Goal: Check status: Check status

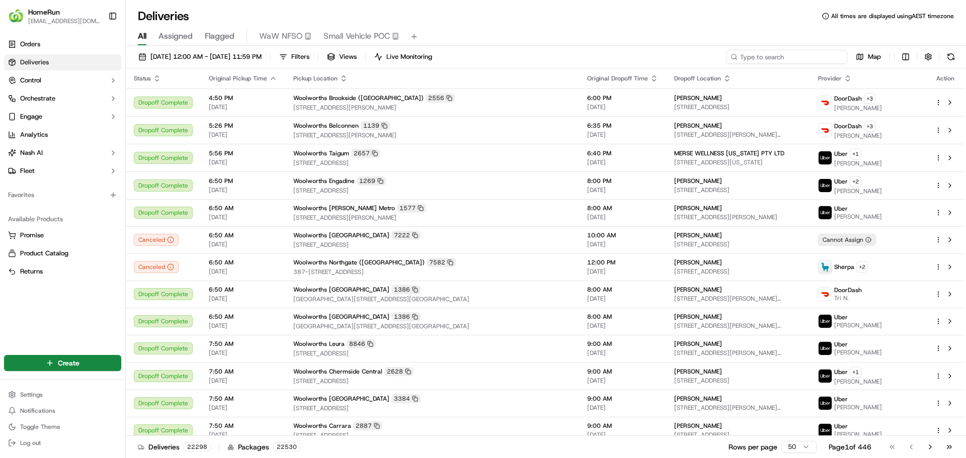
click at [811, 55] on input at bounding box center [786, 57] width 121 height 14
click at [820, 58] on input at bounding box center [786, 57] width 121 height 14
paste input "270126820"
type input "270126820"
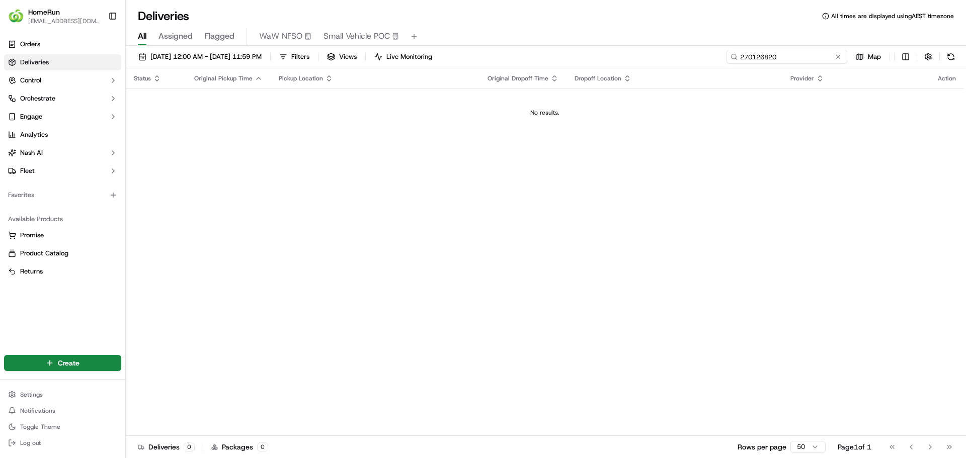
drag, startPoint x: 795, startPoint y: 59, endPoint x: 726, endPoint y: 57, distance: 68.5
click at [726, 57] on input "270126820" at bounding box center [786, 57] width 121 height 14
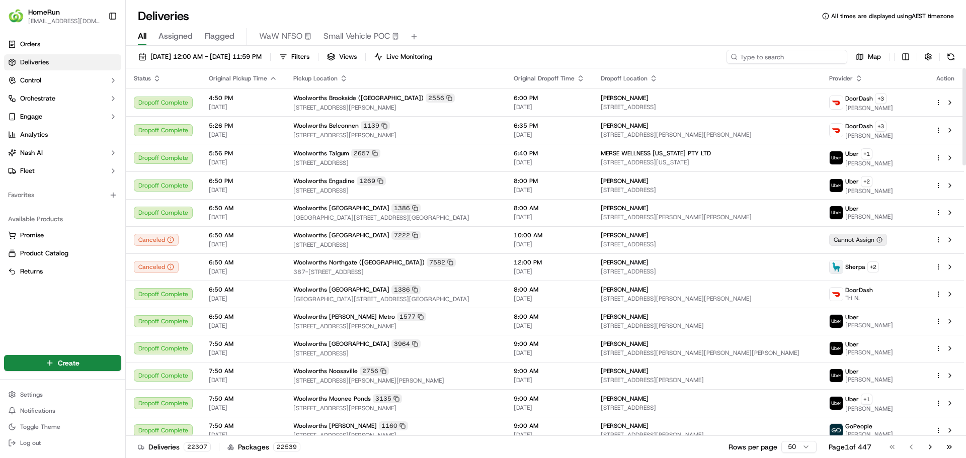
click at [816, 55] on input at bounding box center [786, 57] width 121 height 14
paste input "[PERSON_NAME]"
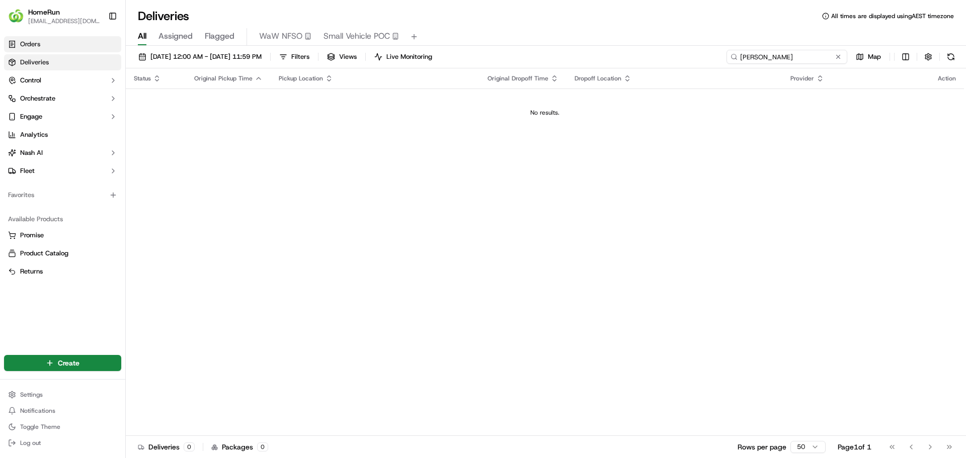
type input "[PERSON_NAME]"
click at [27, 44] on span "Orders" at bounding box center [30, 44] width 20 height 9
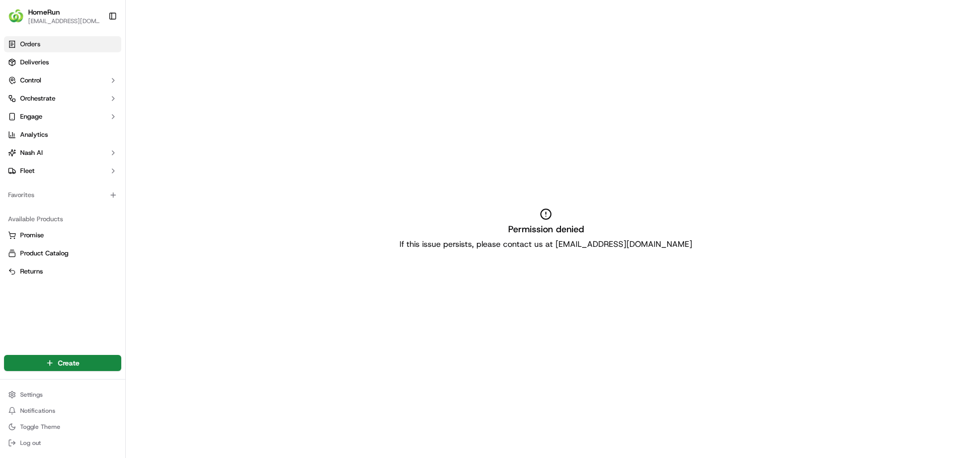
click at [27, 44] on span "Orders" at bounding box center [30, 44] width 20 height 9
click at [25, 60] on span "Deliveries" at bounding box center [34, 62] width 29 height 9
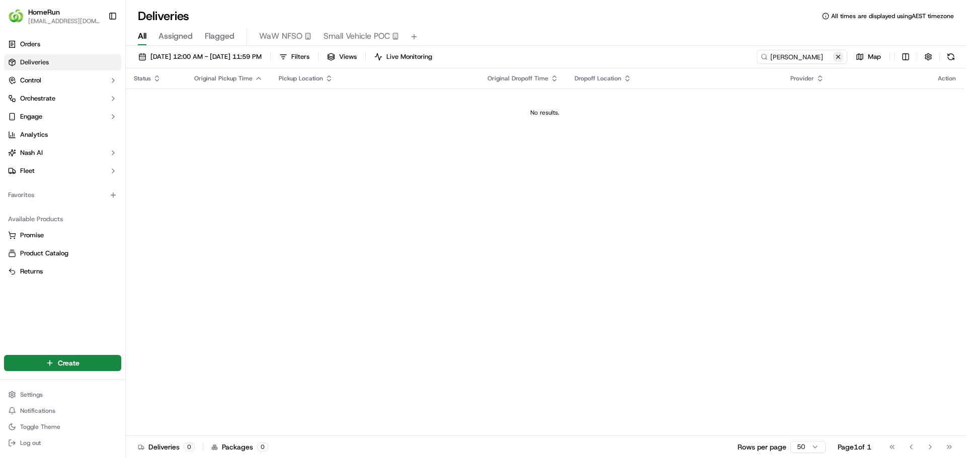
click at [841, 56] on button at bounding box center [838, 57] width 10 height 10
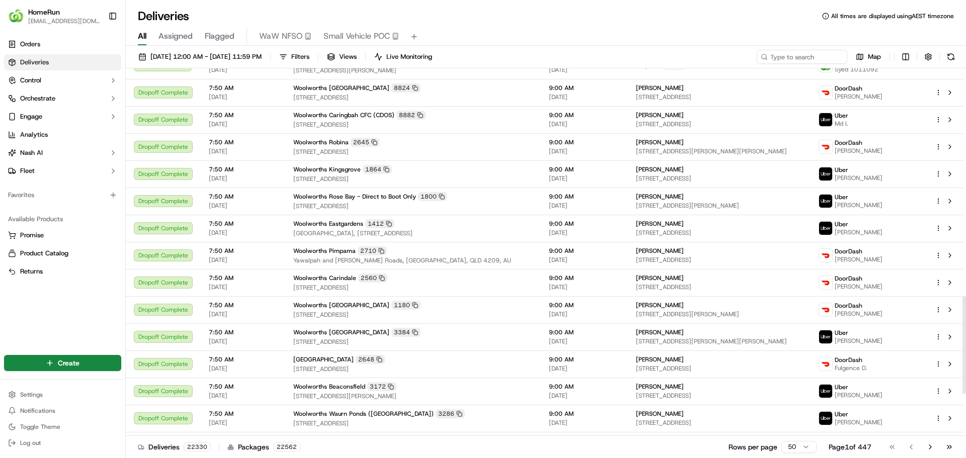
scroll to position [1014, 0]
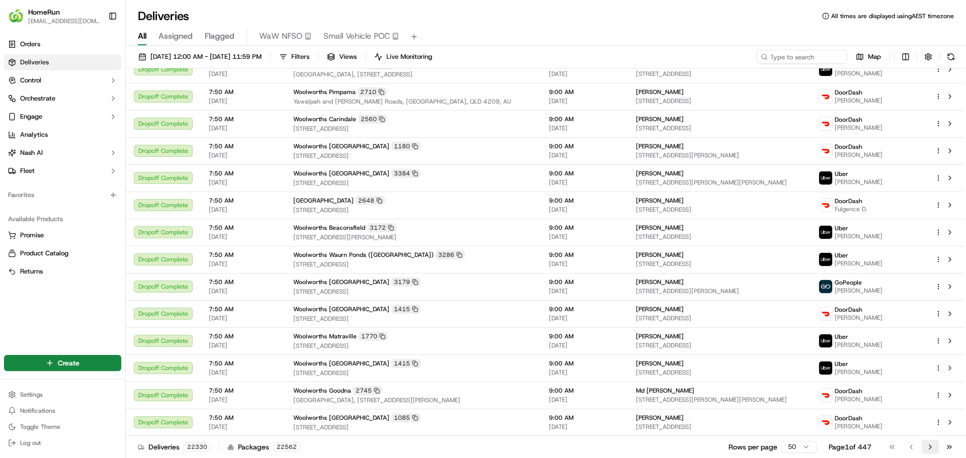
click at [924, 445] on button "Go to next page" at bounding box center [929, 447] width 17 height 14
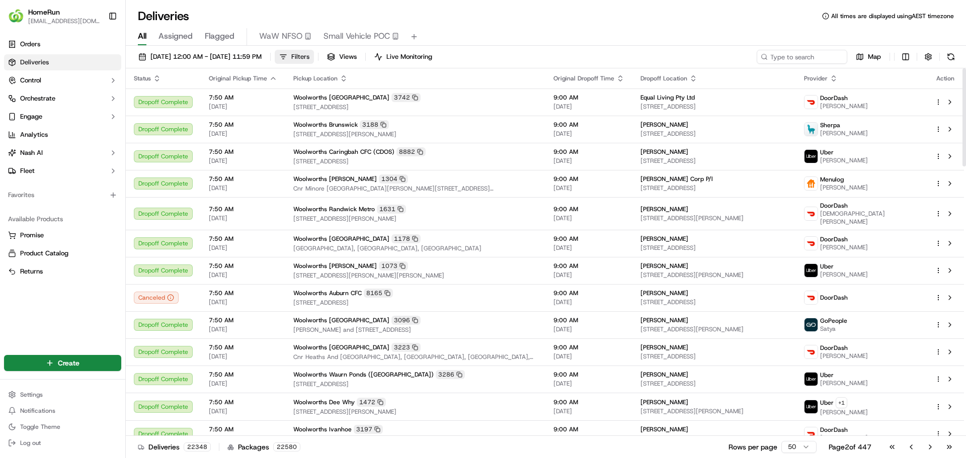
click at [309, 56] on span "Filters" at bounding box center [300, 56] width 18 height 9
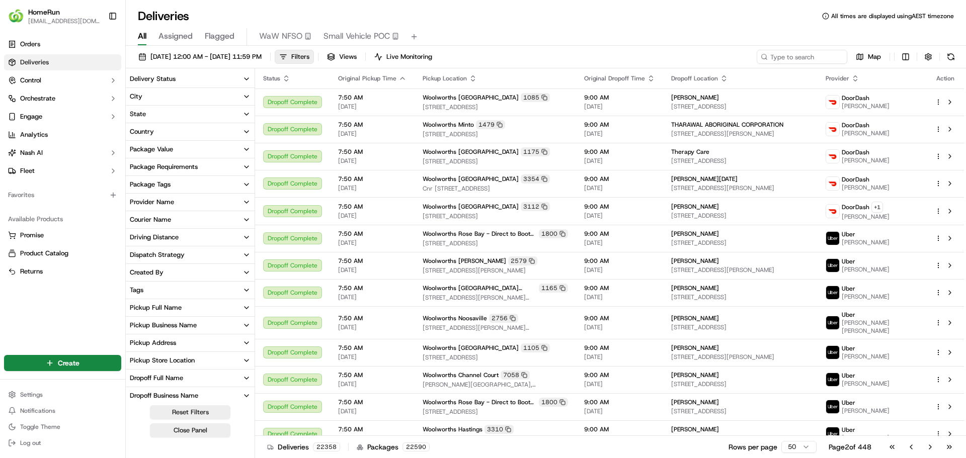
click at [203, 381] on button "Dropoff Full Name" at bounding box center [190, 378] width 129 height 17
paste input "[PERSON_NAME]"
type input "[PERSON_NAME]"
click at [205, 412] on button "Reset Filters" at bounding box center [190, 412] width 80 height 14
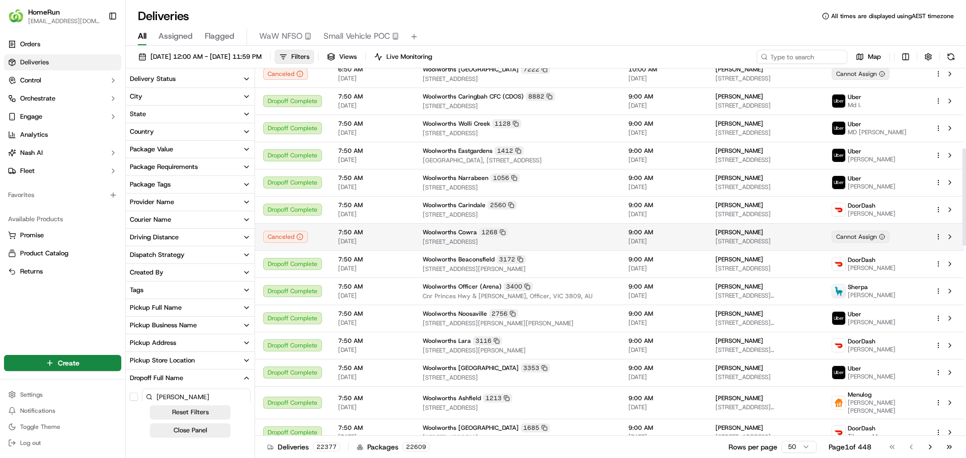
scroll to position [302, 0]
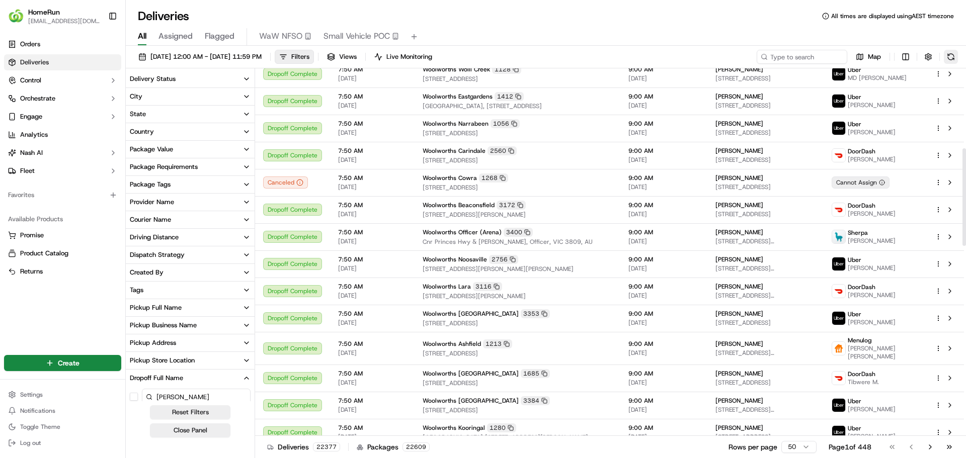
click at [950, 62] on button at bounding box center [951, 57] width 14 height 14
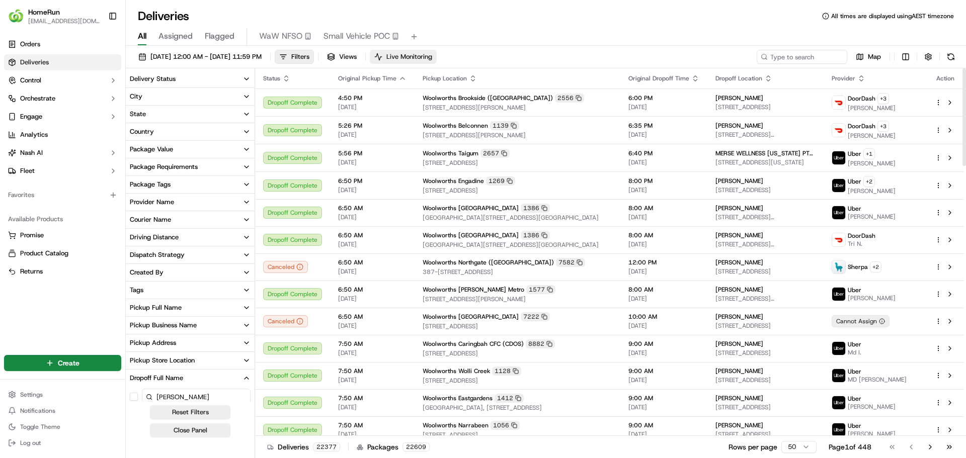
click at [437, 61] on button "Live Monitoring" at bounding box center [403, 57] width 67 height 14
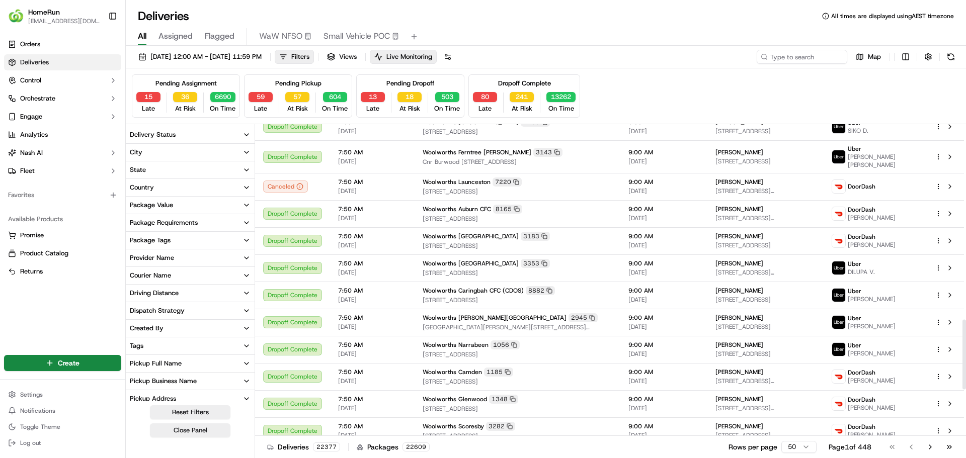
scroll to position [1076, 0]
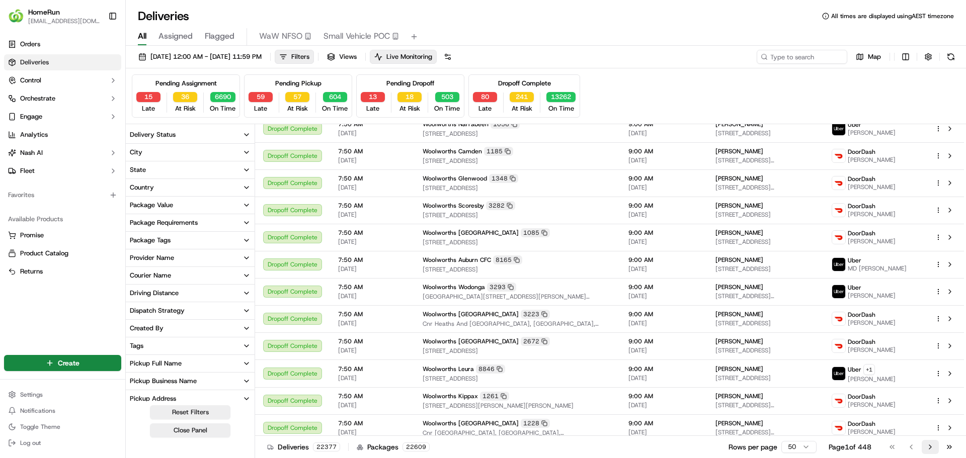
click at [927, 446] on button "Go to next page" at bounding box center [929, 447] width 17 height 14
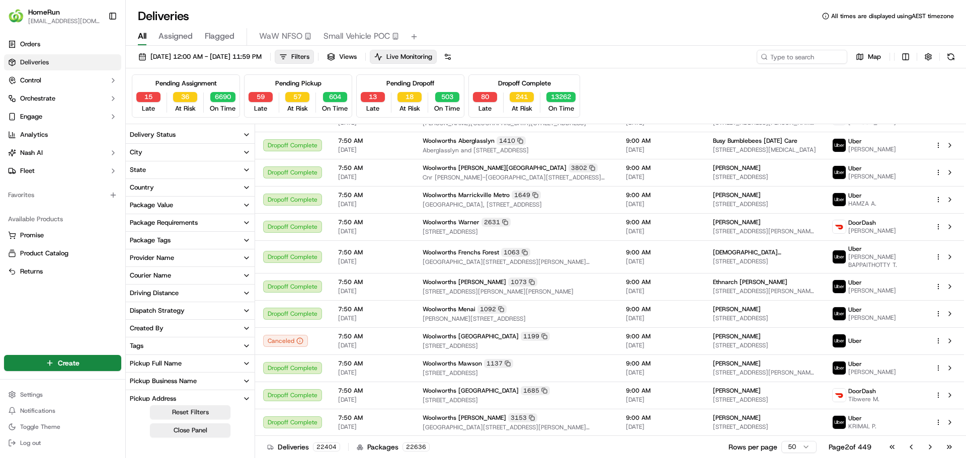
scroll to position [1082, 0]
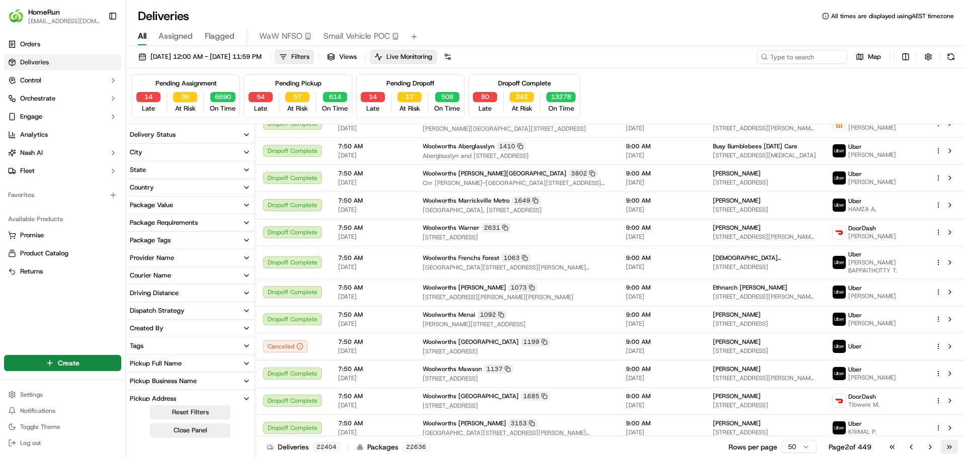
click at [948, 446] on button "Go to last page" at bounding box center [949, 447] width 17 height 14
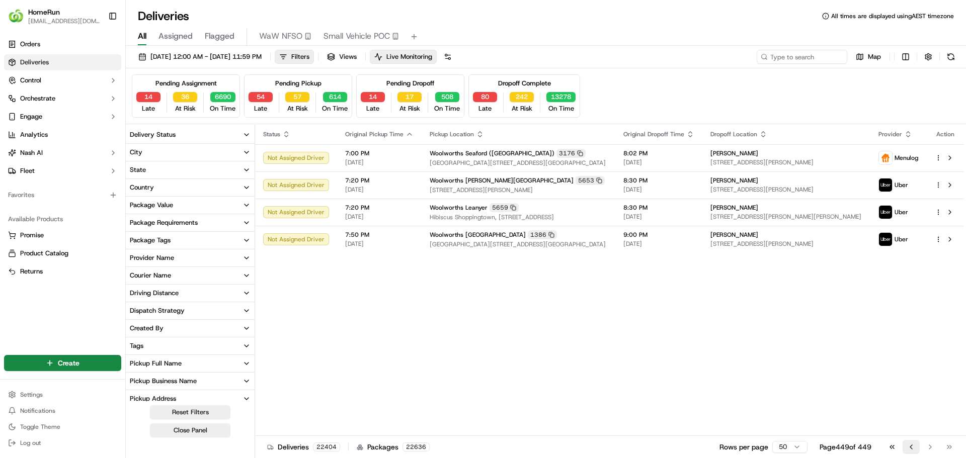
click at [908, 448] on button "Go to previous page" at bounding box center [910, 447] width 17 height 14
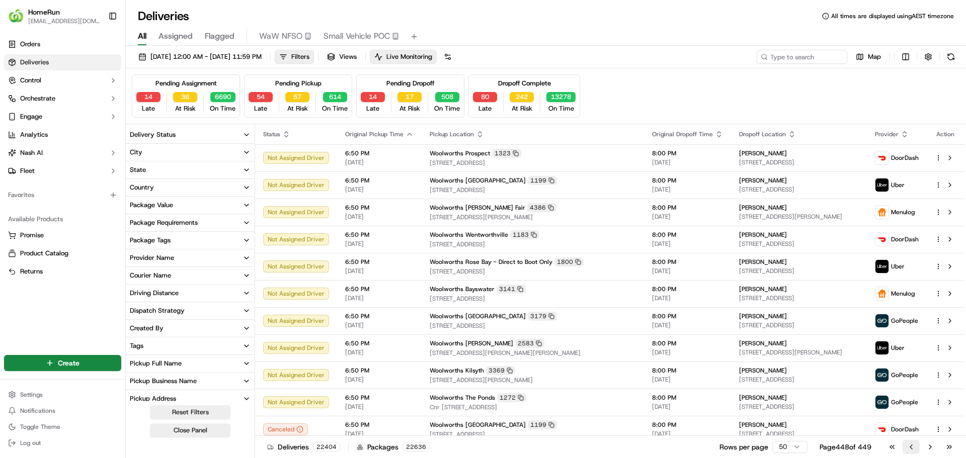
click at [908, 444] on button "Go to previous page" at bounding box center [910, 447] width 17 height 14
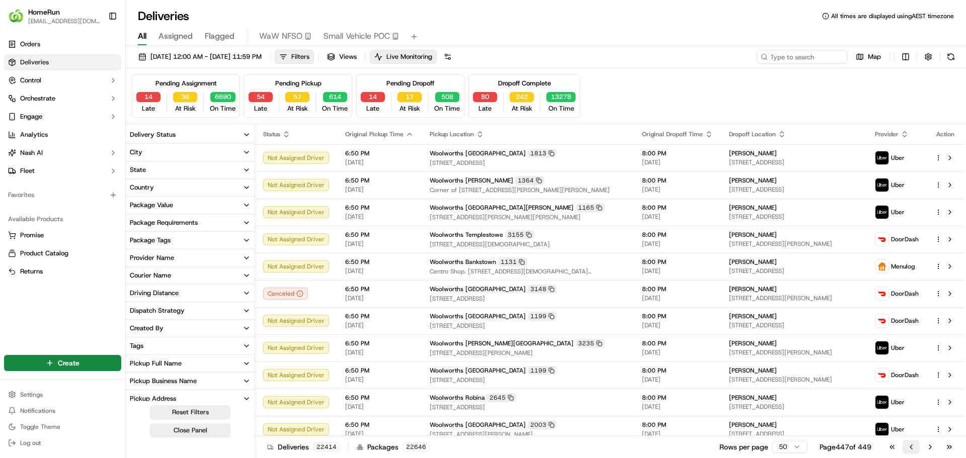
click at [913, 449] on button "Go to previous page" at bounding box center [910, 447] width 17 height 14
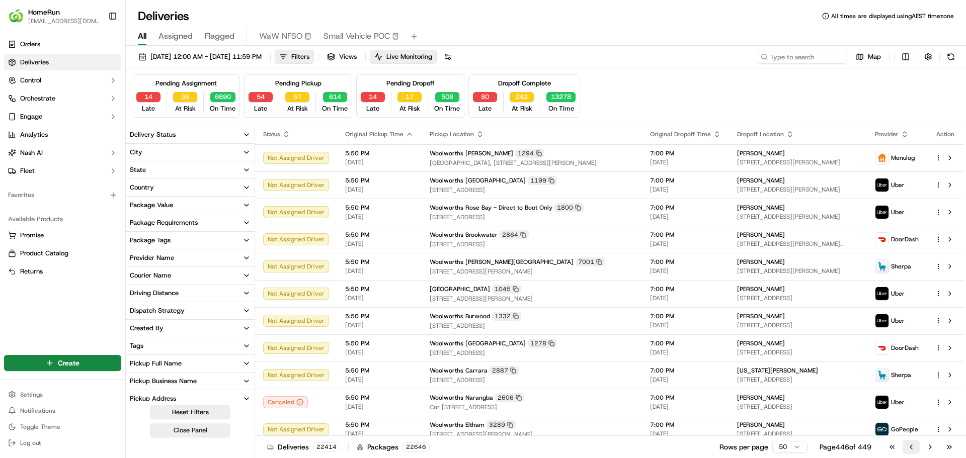
click at [913, 448] on button "Go to previous page" at bounding box center [910, 447] width 17 height 14
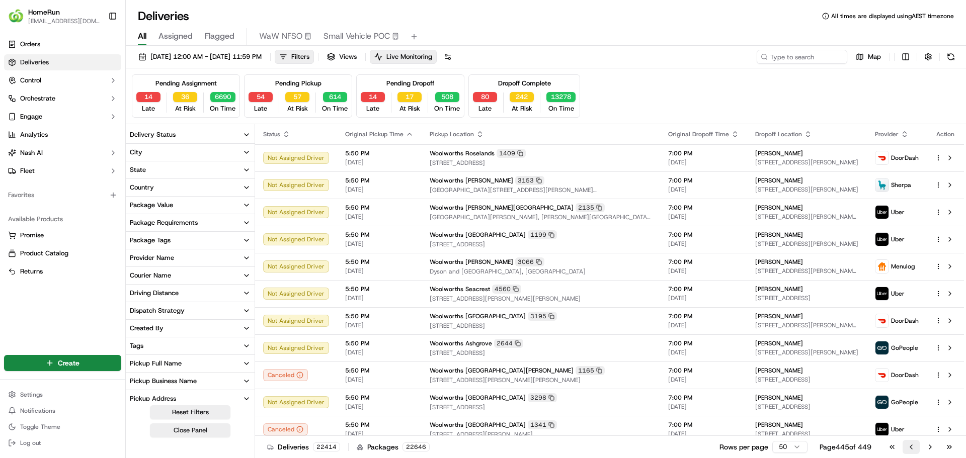
click at [914, 449] on button "Go to previous page" at bounding box center [910, 447] width 17 height 14
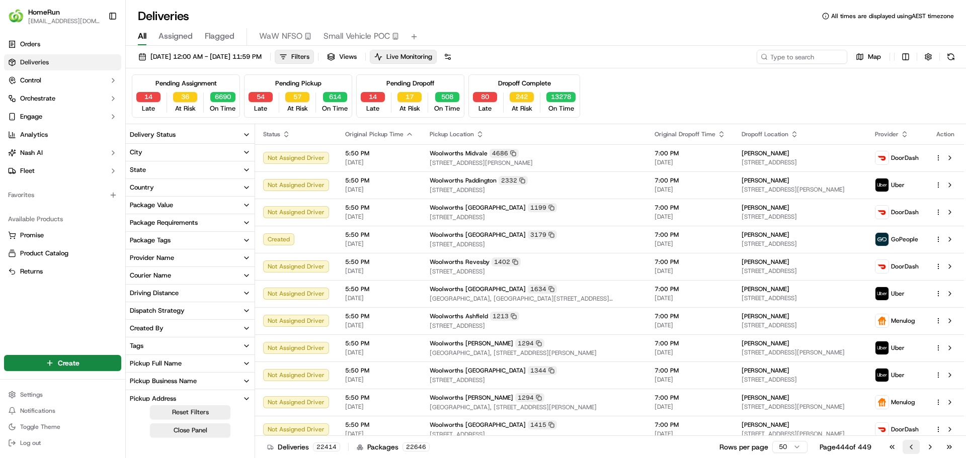
click at [914, 450] on button "Go to previous page" at bounding box center [910, 447] width 17 height 14
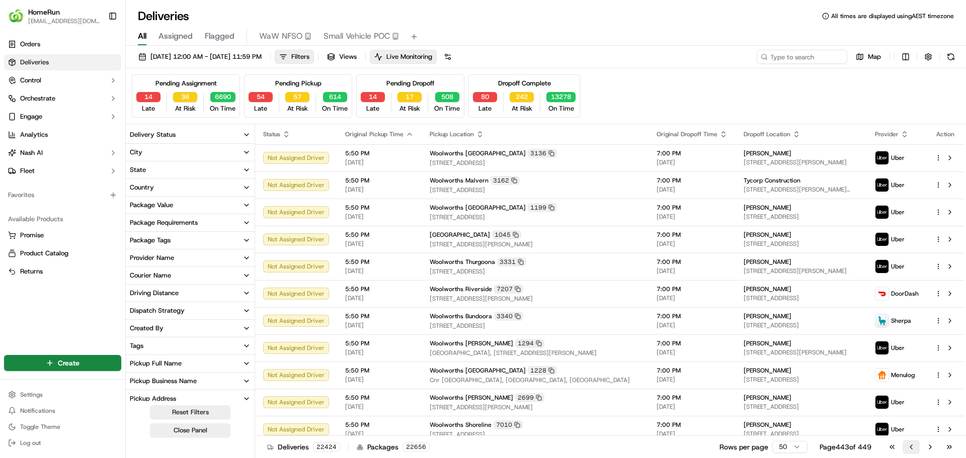
click at [914, 450] on button "Go to previous page" at bounding box center [910, 447] width 17 height 14
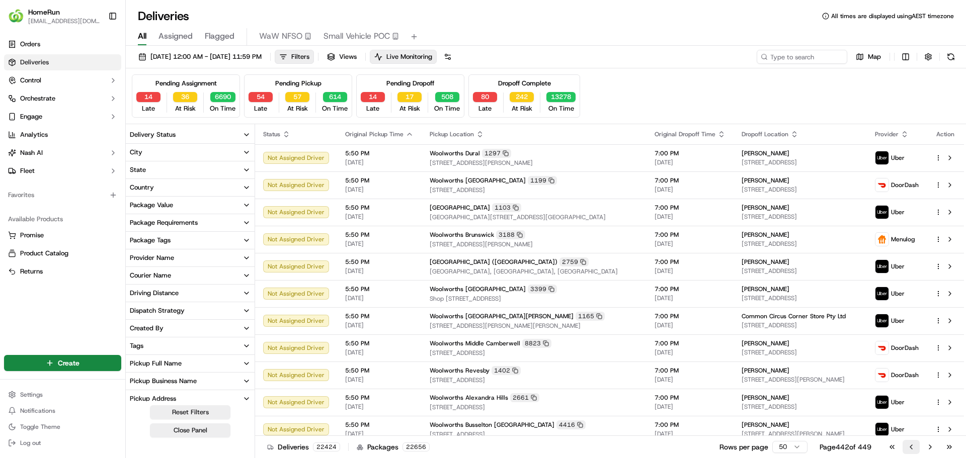
click at [914, 452] on button "Go to previous page" at bounding box center [910, 447] width 17 height 14
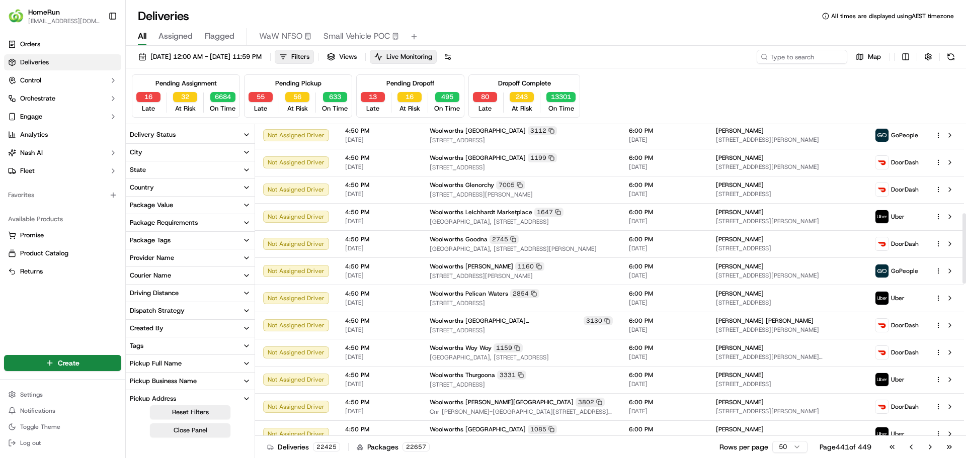
scroll to position [402, 0]
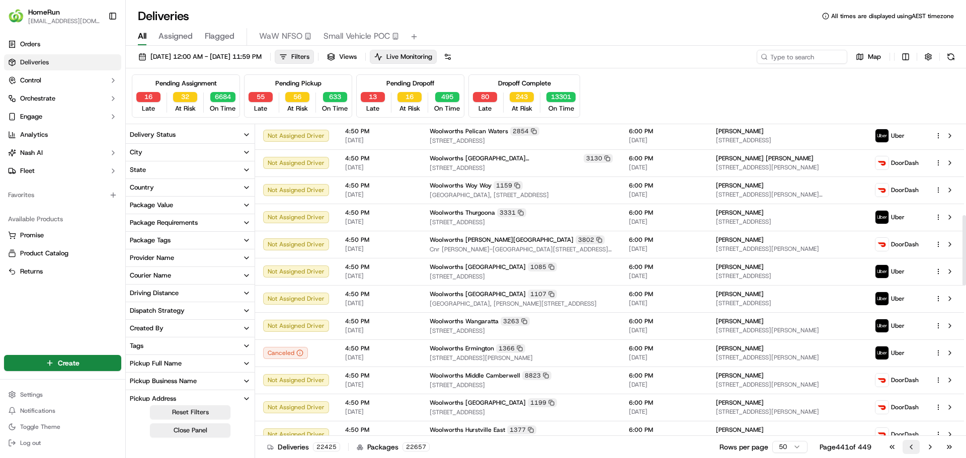
click at [908, 445] on button "Go to previous page" at bounding box center [910, 447] width 17 height 14
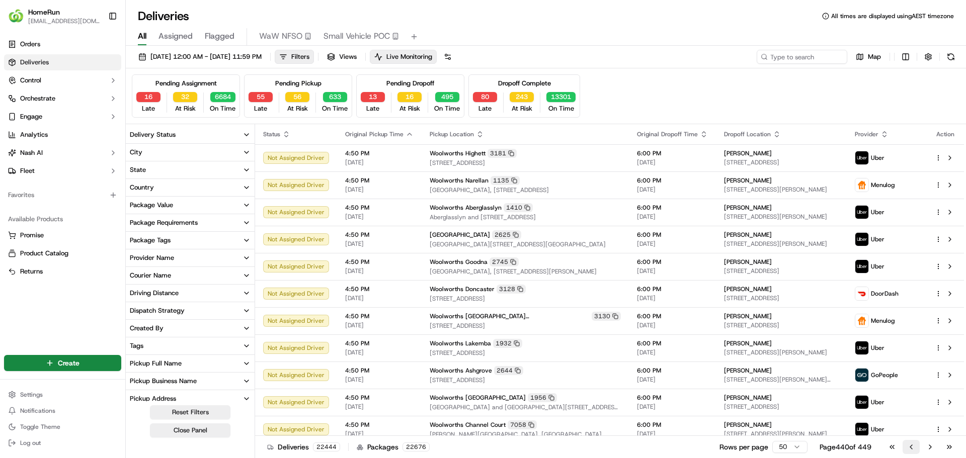
click at [913, 448] on button "Go to previous page" at bounding box center [910, 447] width 17 height 14
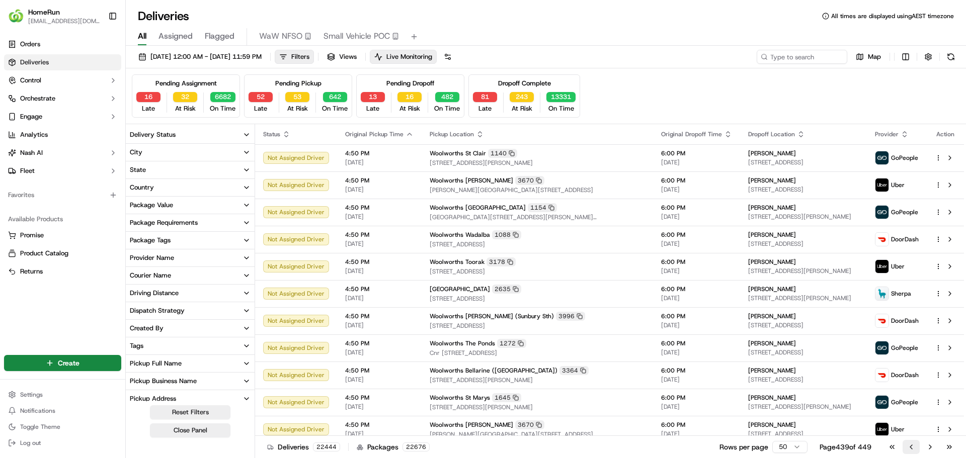
click at [913, 448] on button "Go to previous page" at bounding box center [910, 447] width 17 height 14
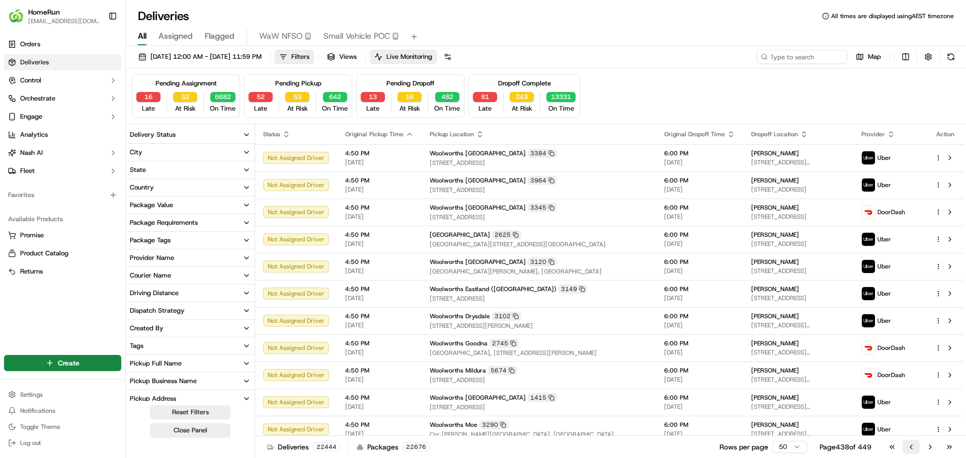
click at [912, 450] on button "Go to previous page" at bounding box center [910, 447] width 17 height 14
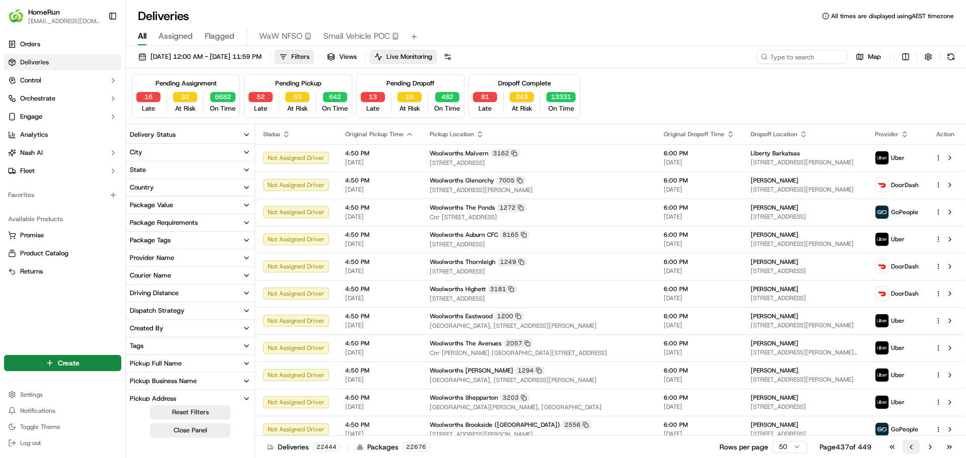
click at [911, 450] on button "Go to previous page" at bounding box center [910, 447] width 17 height 14
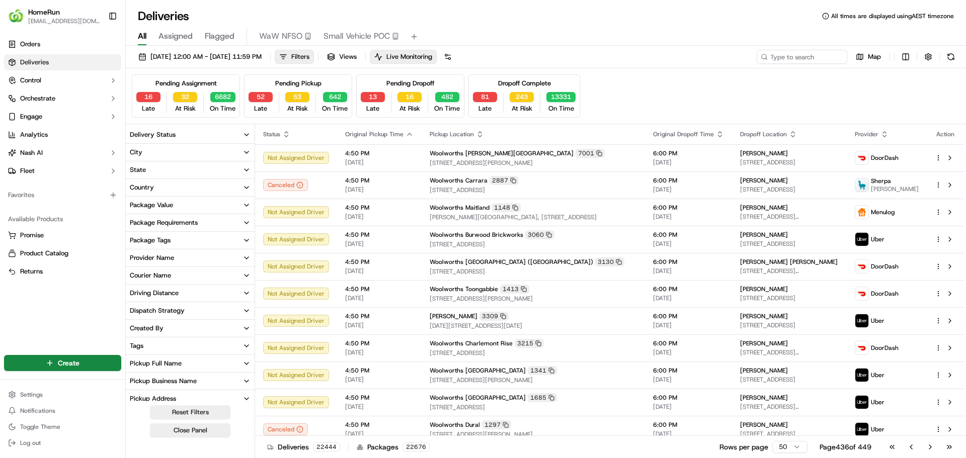
click at [911, 450] on button "Go to previous page" at bounding box center [910, 447] width 17 height 14
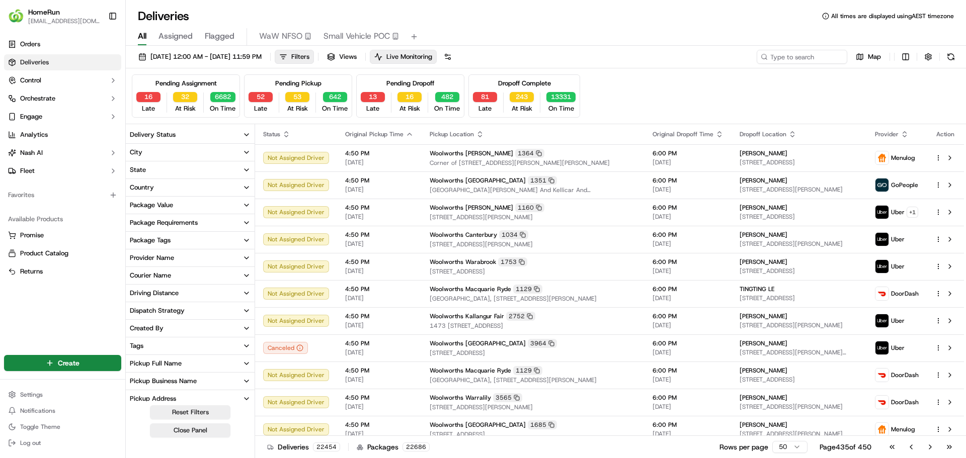
click at [911, 450] on button "Go to previous page" at bounding box center [910, 447] width 17 height 14
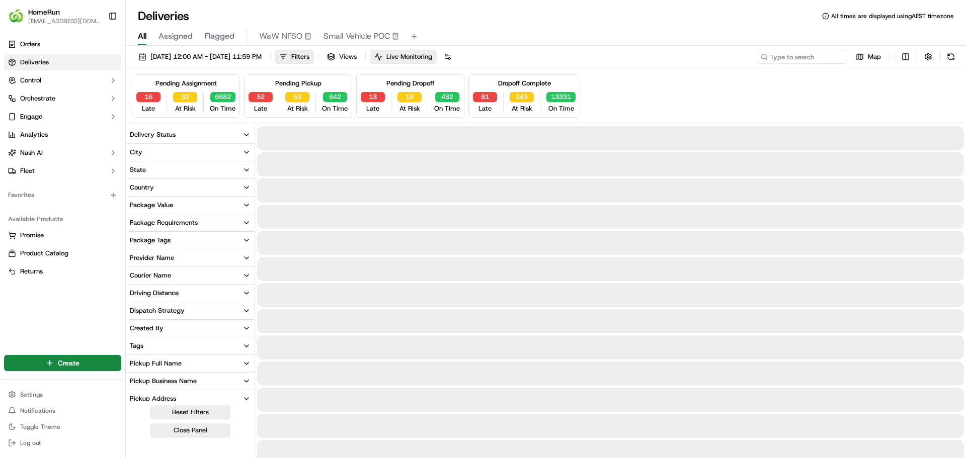
click at [911, 450] on div at bounding box center [610, 452] width 707 height 24
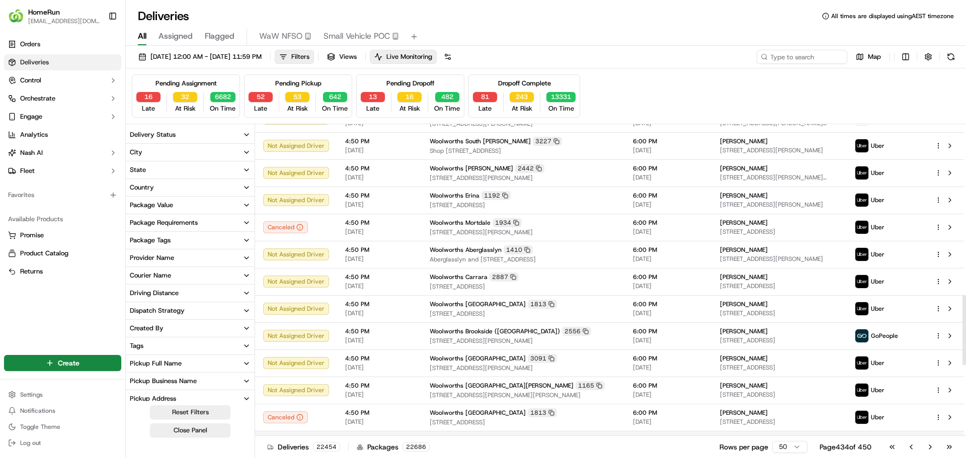
scroll to position [754, 0]
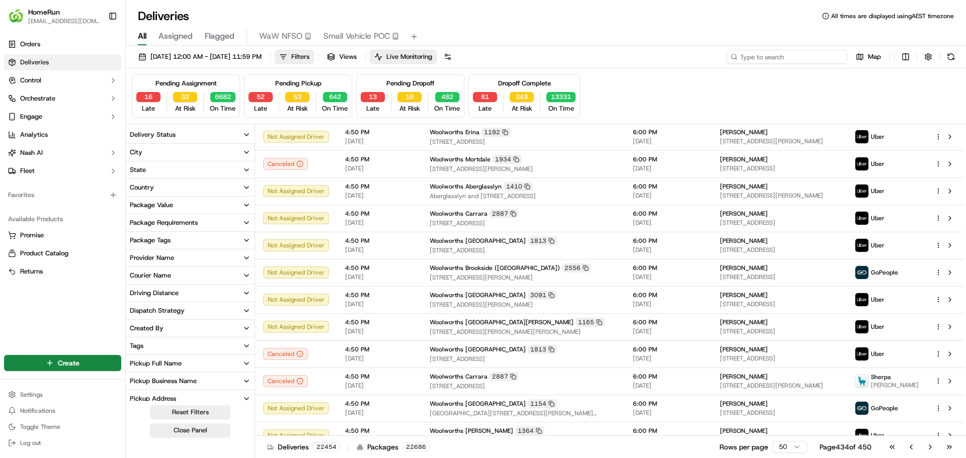
click at [813, 53] on input at bounding box center [786, 57] width 121 height 14
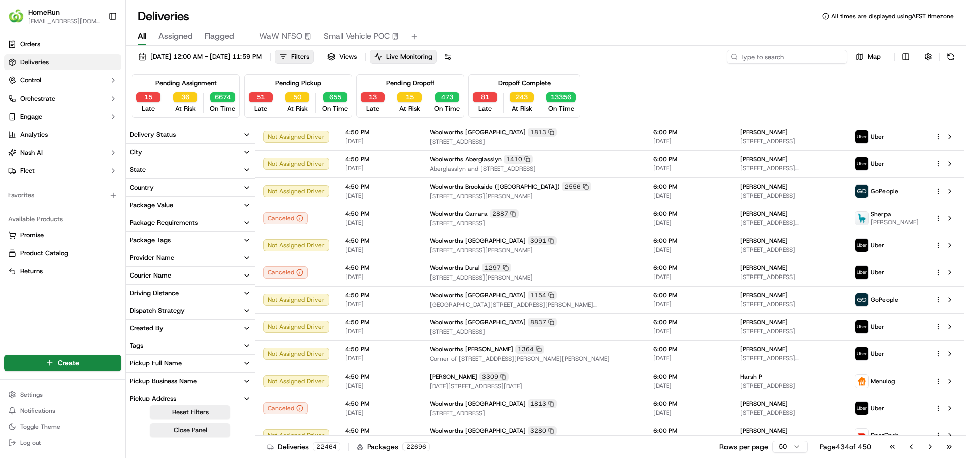
click at [814, 51] on input at bounding box center [786, 57] width 121 height 14
type input "niamh"
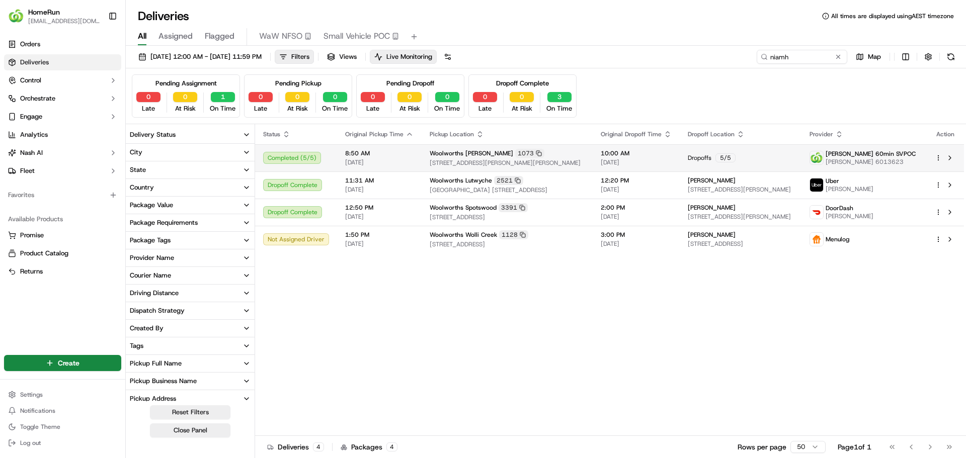
click at [662, 152] on span "10:00 AM" at bounding box center [636, 153] width 71 height 8
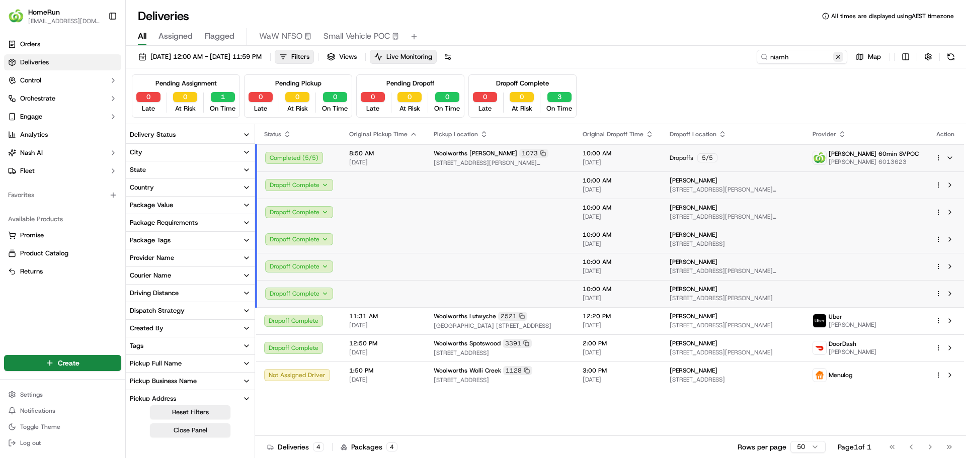
click at [837, 59] on button at bounding box center [838, 57] width 10 height 10
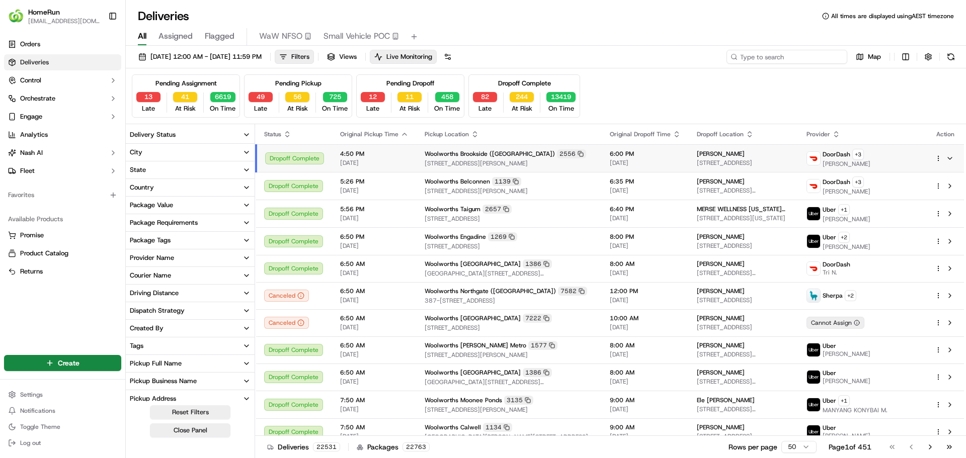
paste input "4652706"
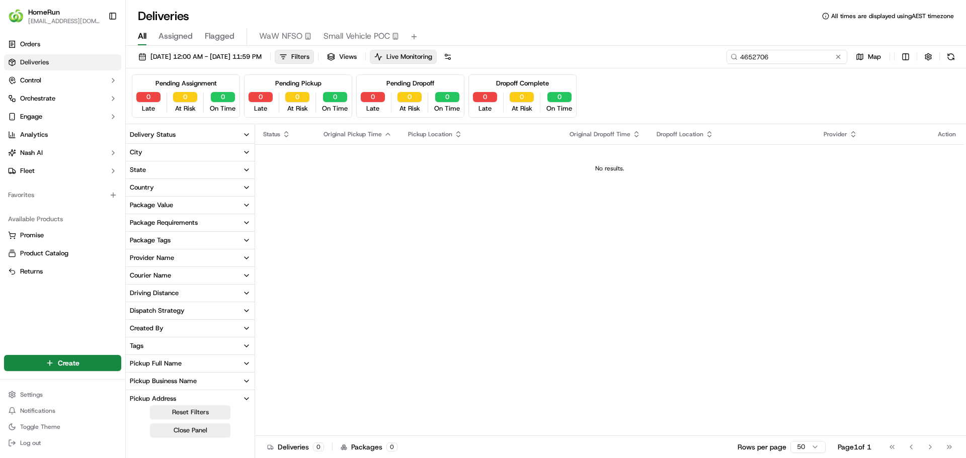
type input "4652706"
click at [328, 212] on div "Status Original Pickup Time Pickup Location Original Dropoff Time Dropoff Locat…" at bounding box center [609, 280] width 709 height 312
click at [838, 54] on button at bounding box center [838, 57] width 10 height 10
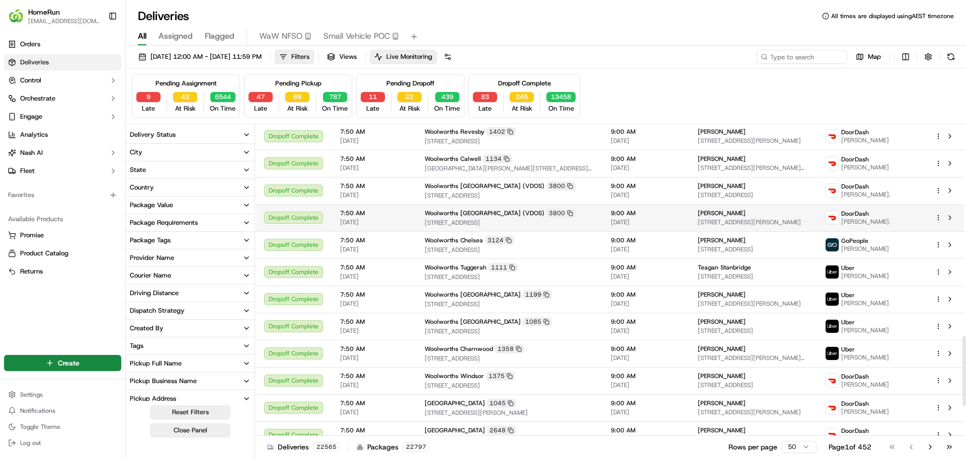
scroll to position [1081, 0]
